Goal: Task Accomplishment & Management: Manage account settings

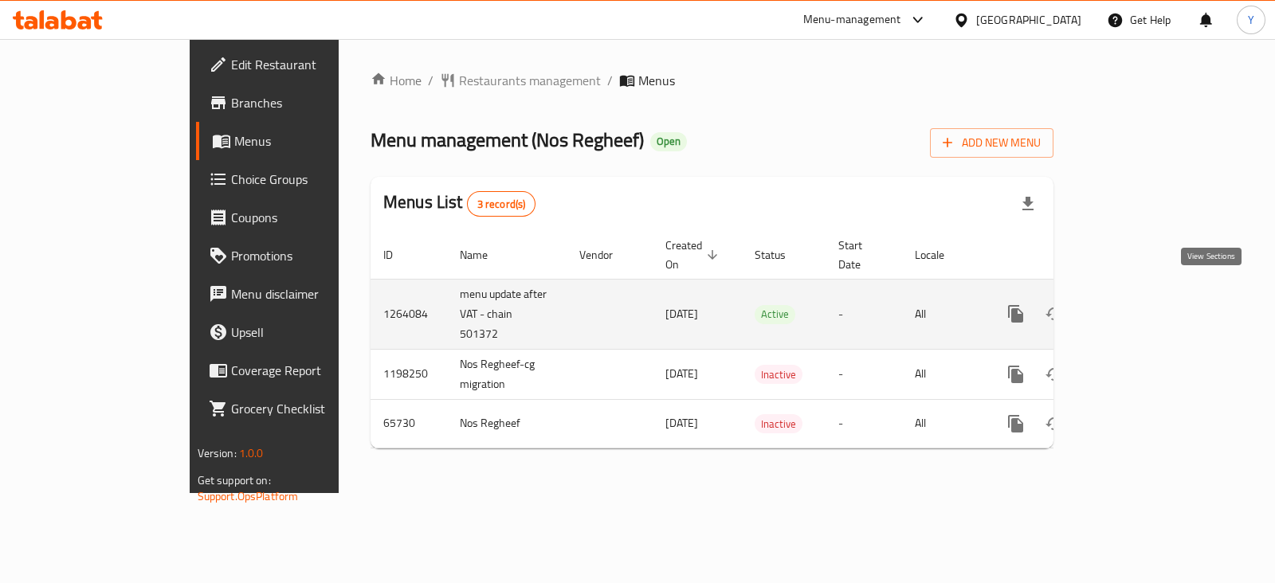
click at [1138, 307] on icon "enhanced table" at bounding box center [1131, 314] width 14 height 14
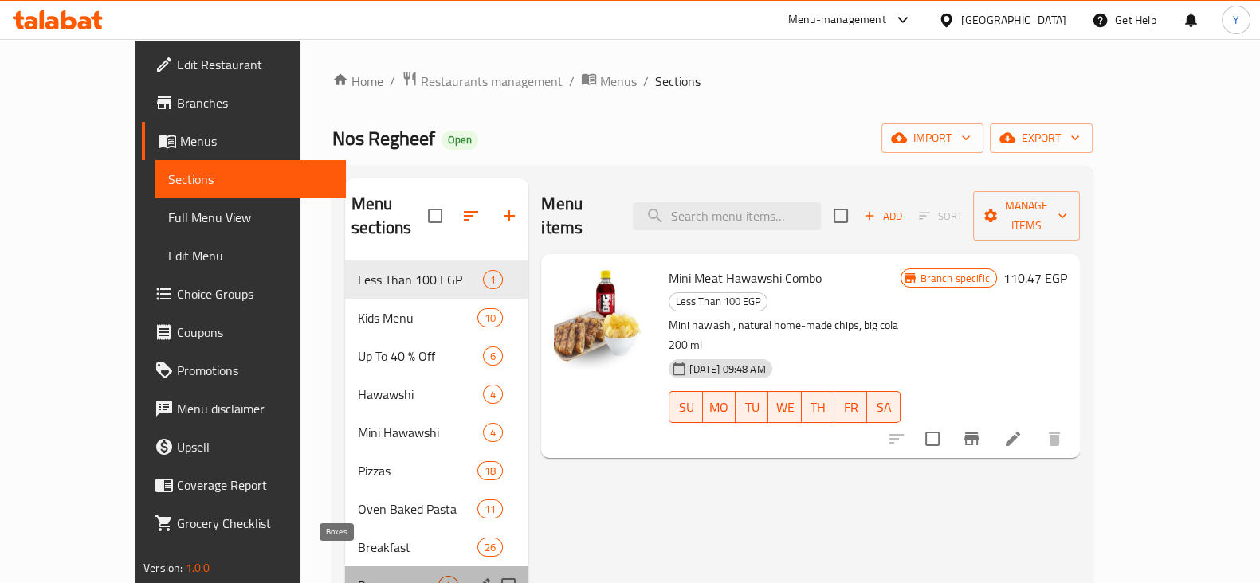
click at [358, 576] on span "Boxes" at bounding box center [398, 585] width 80 height 19
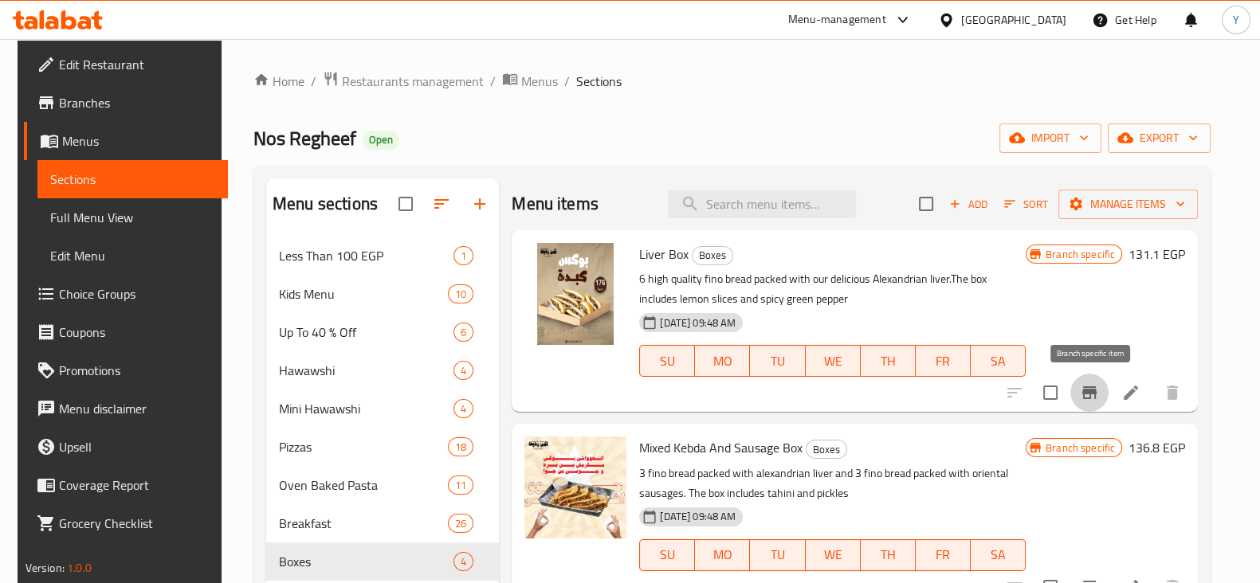
click at [1096, 402] on button "Branch-specific-item" at bounding box center [1089, 393] width 38 height 38
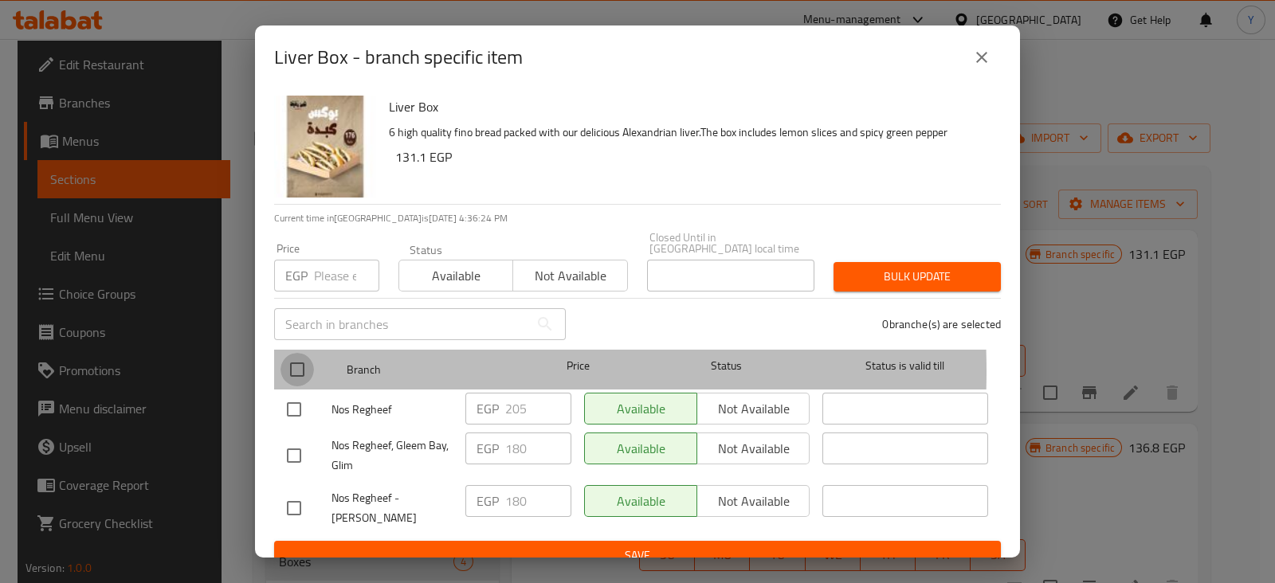
click at [296, 360] on input "checkbox" at bounding box center [297, 369] width 33 height 33
checkbox input "true"
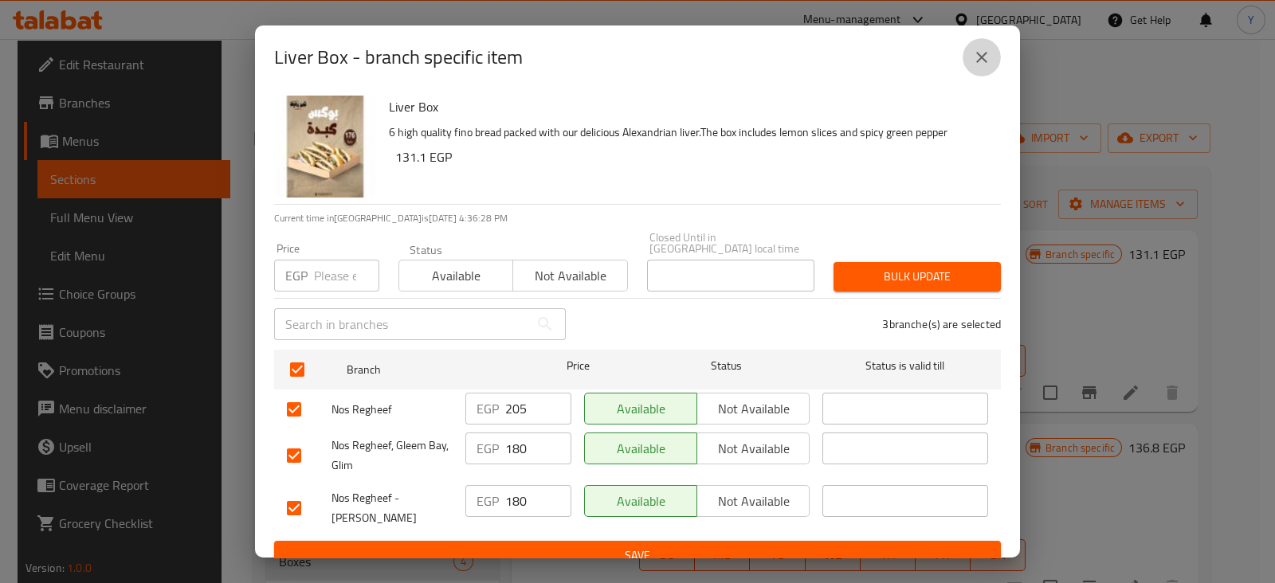
click at [984, 57] on icon "close" at bounding box center [981, 57] width 19 height 19
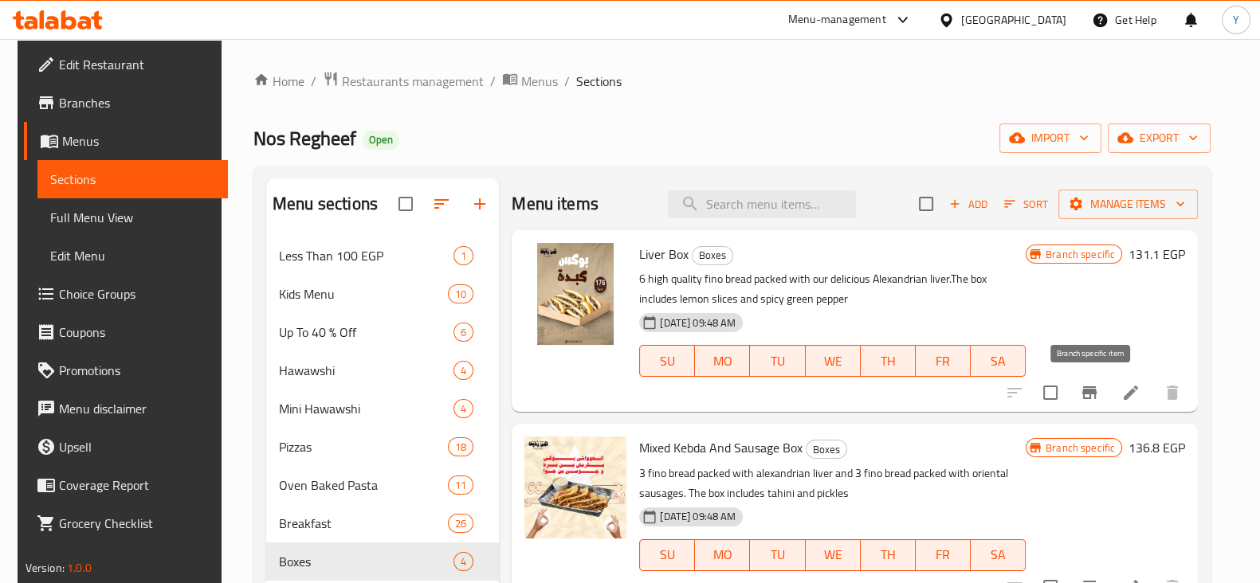
click at [1094, 398] on icon "Branch-specific-item" at bounding box center [1089, 392] width 19 height 19
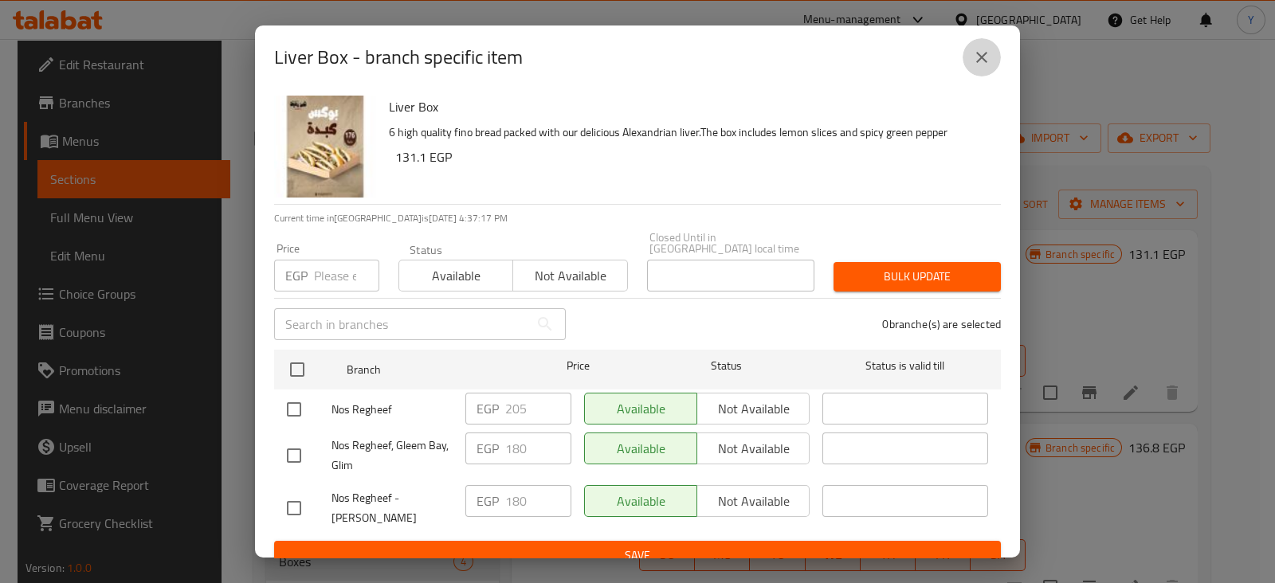
click at [978, 57] on icon "close" at bounding box center [981, 57] width 19 height 19
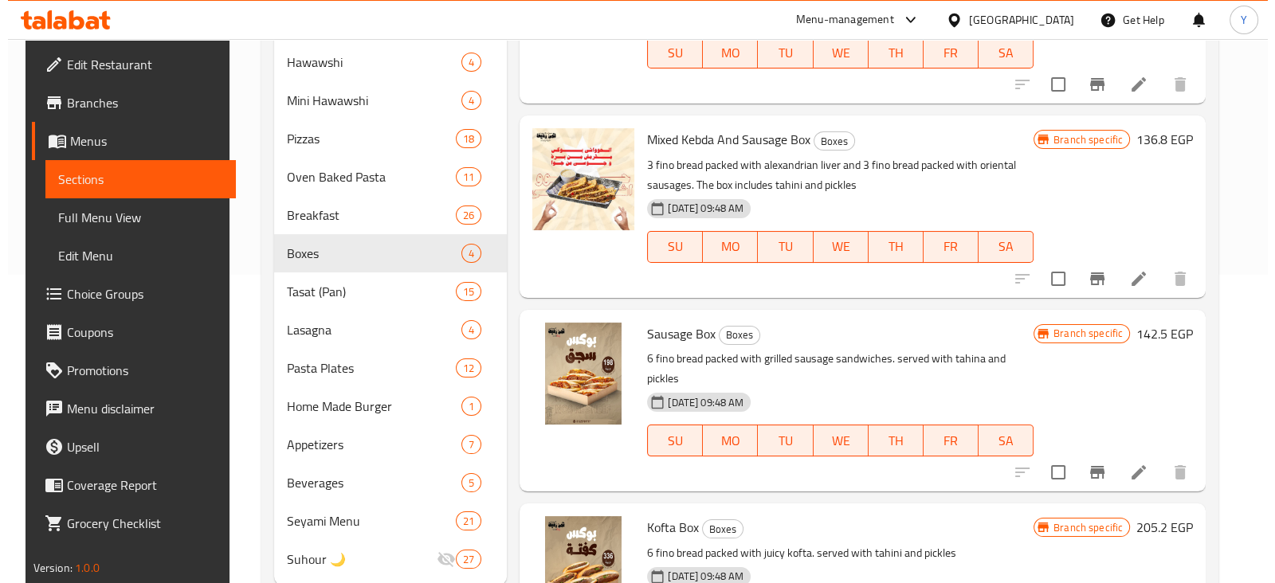
scroll to position [314, 0]
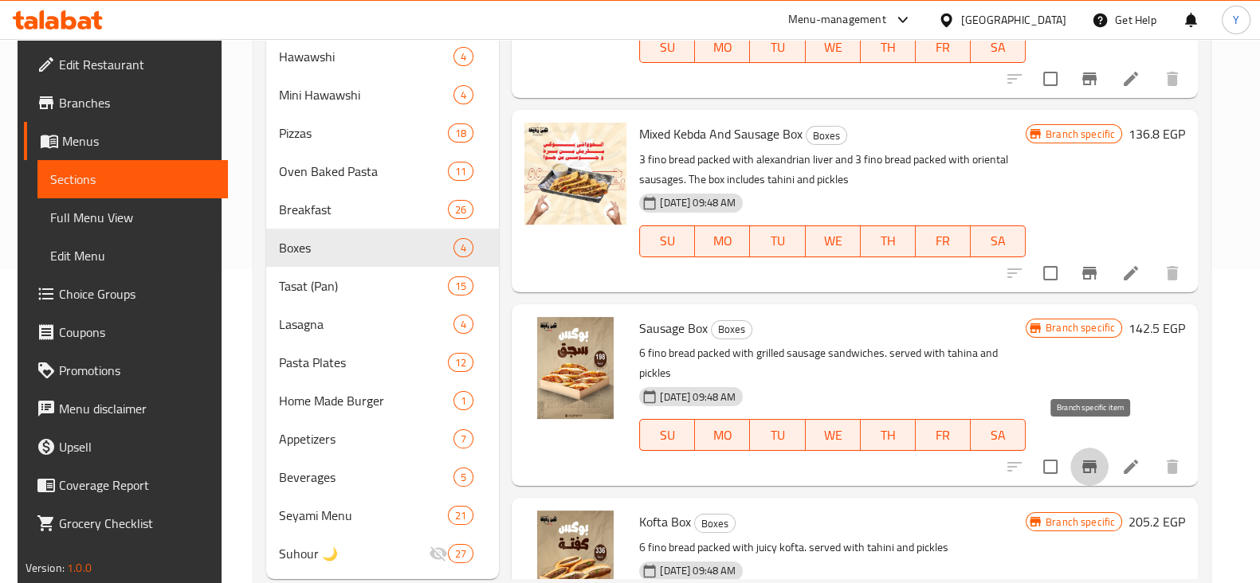
click at [1091, 461] on icon "Branch-specific-item" at bounding box center [1089, 467] width 14 height 13
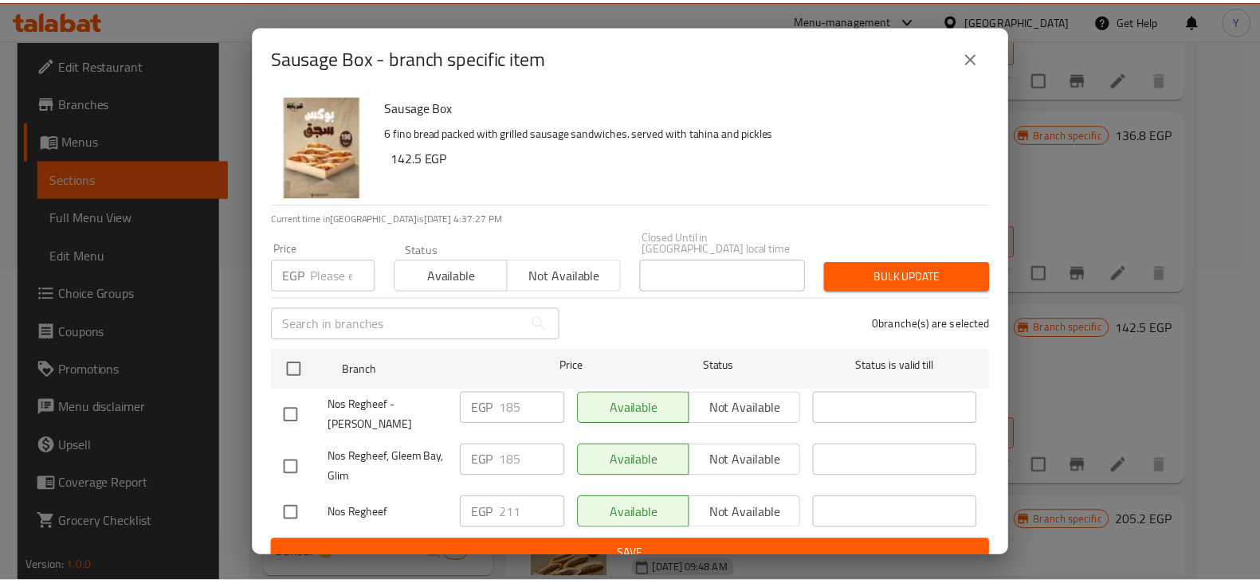
scroll to position [8, 0]
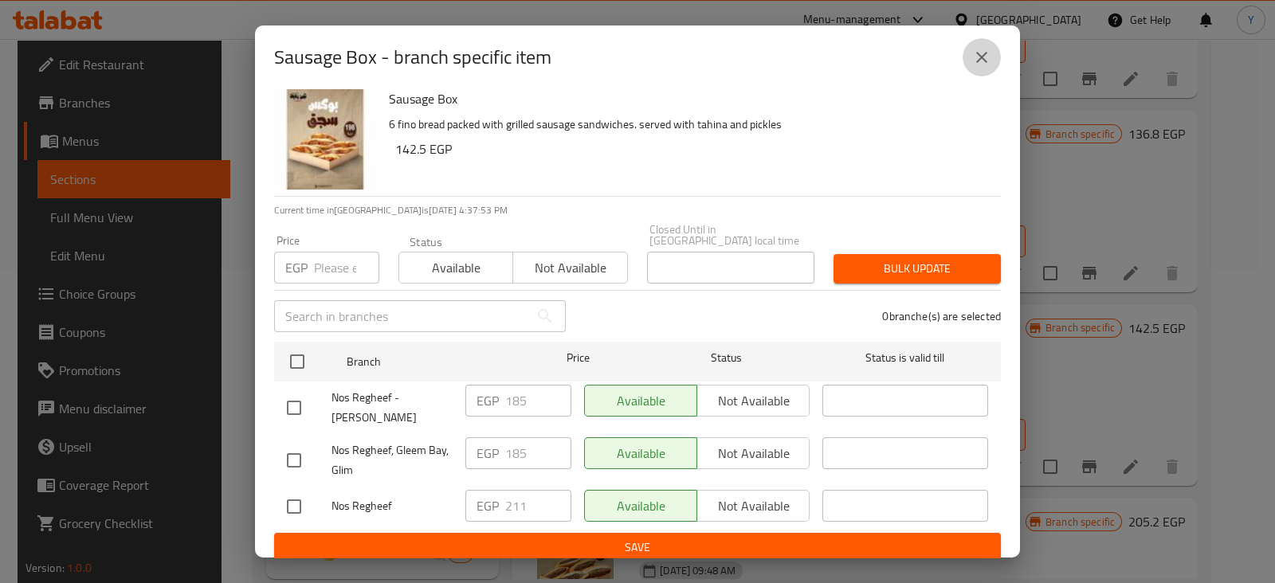
click at [976, 49] on icon "close" at bounding box center [981, 57] width 19 height 19
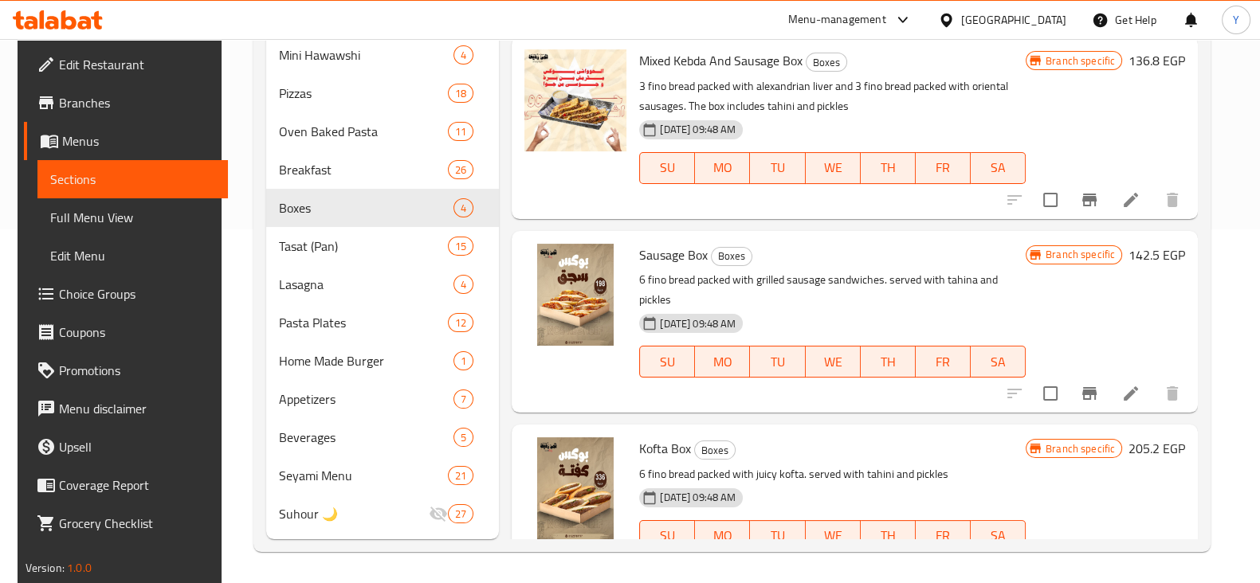
scroll to position [61, 0]
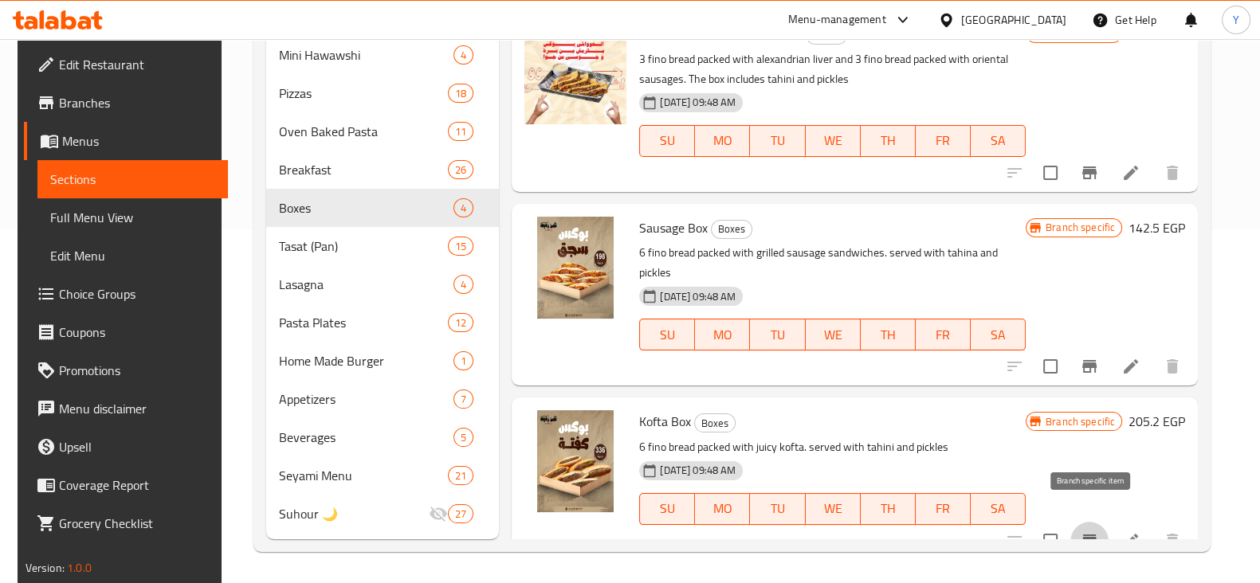
click at [1088, 535] on icon "Branch-specific-item" at bounding box center [1089, 541] width 14 height 13
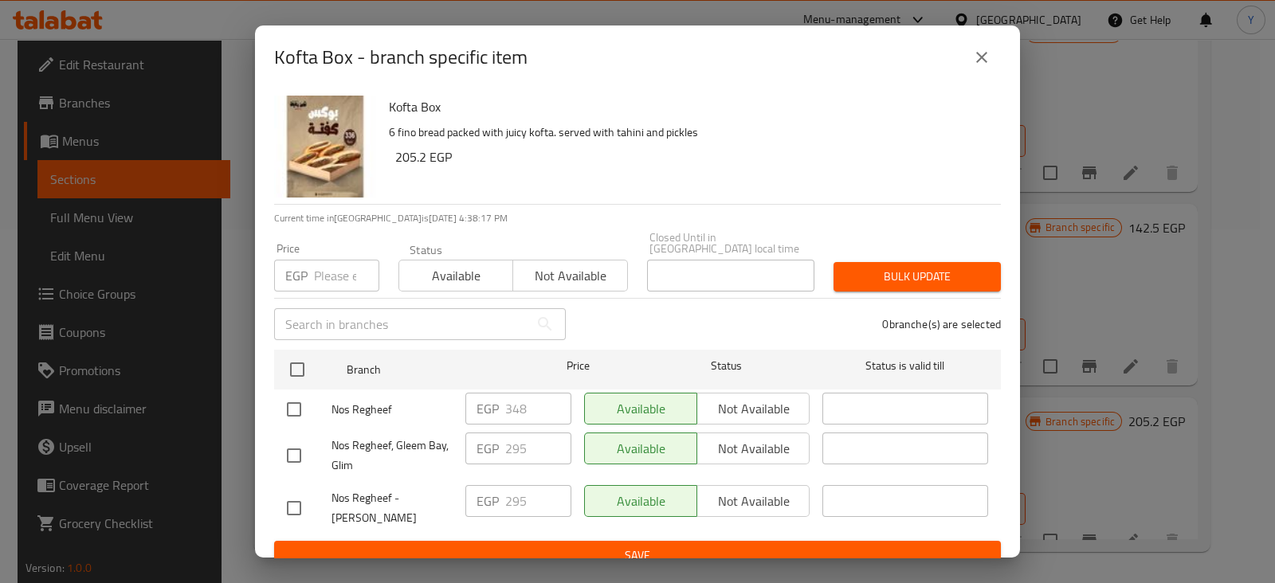
click at [976, 48] on icon "close" at bounding box center [981, 57] width 19 height 19
